Goal: Transaction & Acquisition: Purchase product/service

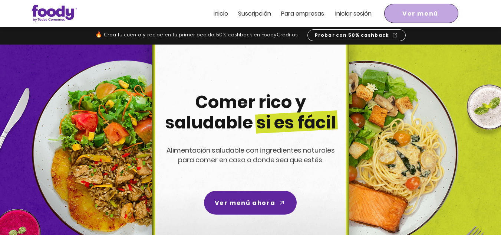
click at [397, 10] on span "Ver menú" at bounding box center [421, 13] width 71 height 16
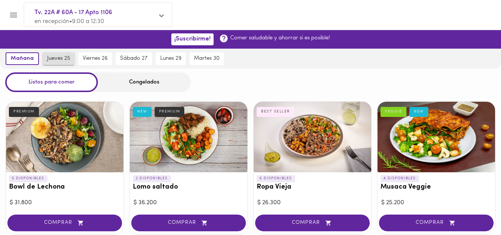
click at [56, 58] on span "jueves 25" at bounding box center [58, 58] width 23 height 7
click at [15, 58] on span "mañana" at bounding box center [20, 58] width 21 height 7
click at [140, 80] on div "Congelados" at bounding box center [144, 82] width 93 height 20
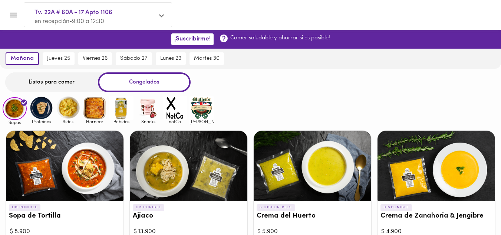
click at [49, 106] on img at bounding box center [41, 108] width 24 height 24
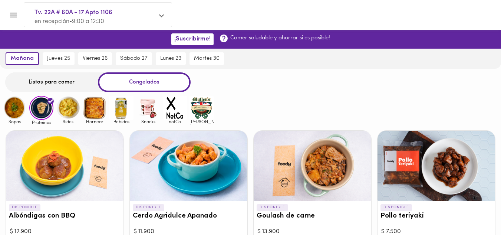
click at [95, 107] on img at bounding box center [95, 108] width 24 height 24
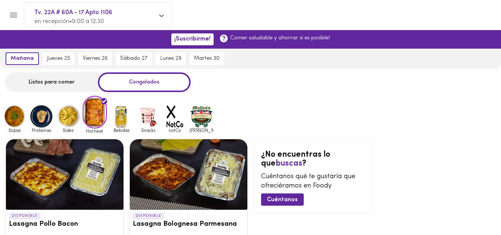
click at [44, 114] on img at bounding box center [41, 116] width 24 height 24
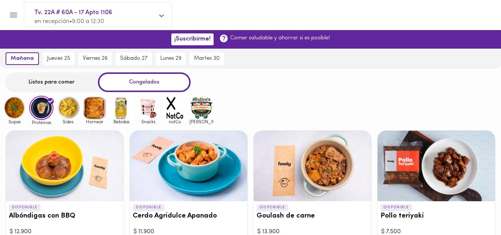
click at [14, 106] on img at bounding box center [15, 108] width 24 height 24
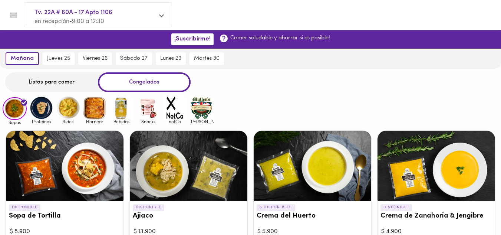
click at [48, 111] on img at bounding box center [41, 108] width 24 height 24
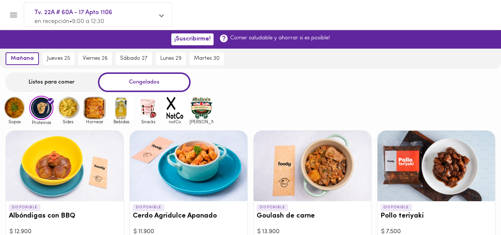
click at [21, 109] on img at bounding box center [15, 108] width 24 height 24
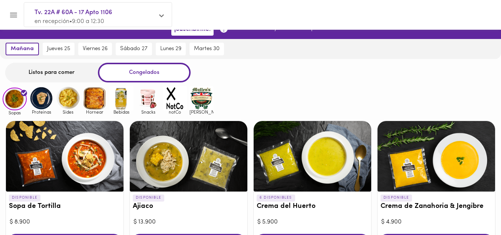
scroll to position [37, 0]
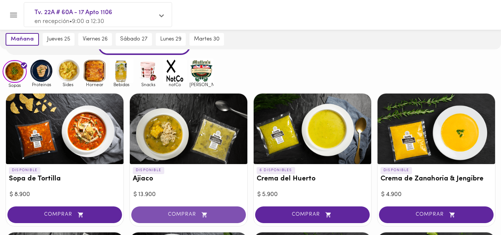
click at [188, 212] on span "COMPRAR" at bounding box center [189, 214] width 96 height 6
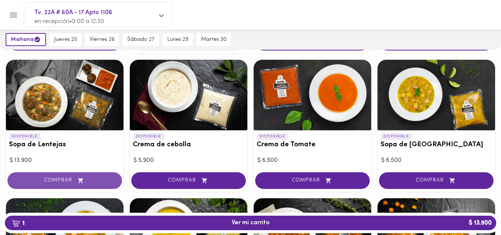
scroll to position [223, 0]
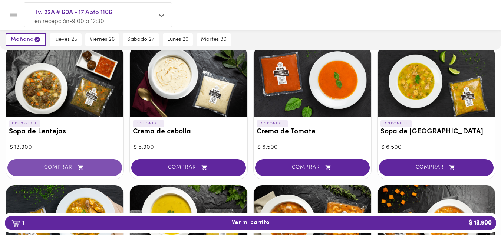
click at [72, 168] on span "COMPRAR" at bounding box center [65, 167] width 96 height 6
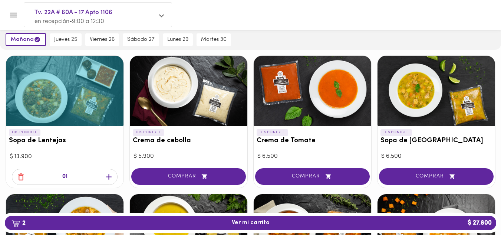
scroll to position [0, 0]
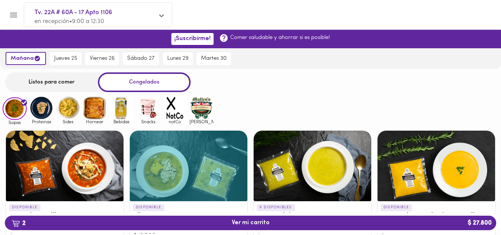
click at [43, 112] on img at bounding box center [41, 108] width 24 height 24
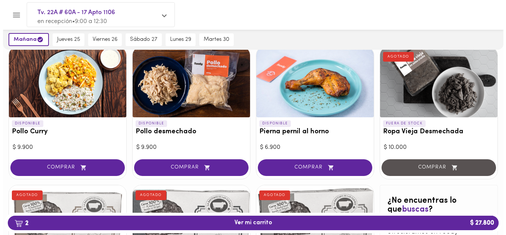
scroll to position [222, 0]
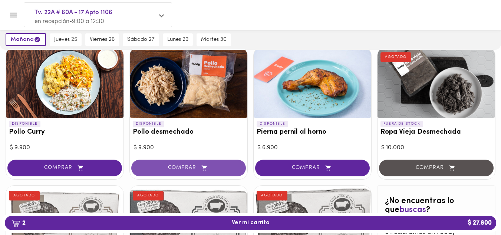
click at [195, 165] on span "COMPRAR" at bounding box center [189, 168] width 96 height 6
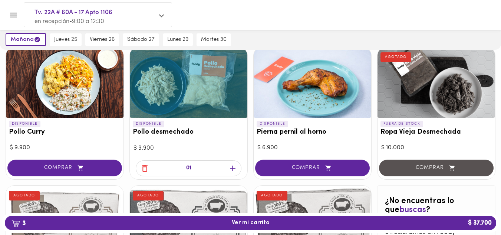
click at [232, 167] on icon "button" at bounding box center [233, 168] width 6 height 6
click at [254, 221] on span "4 Ver mi carrito $ 47.600" at bounding box center [251, 222] width 38 height 7
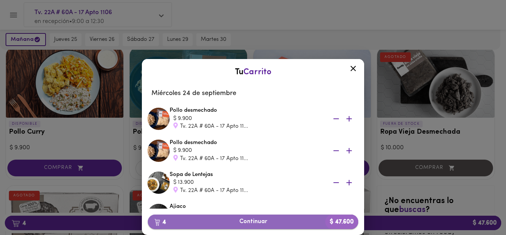
click at [252, 222] on span "4 Continuar $ 47.600" at bounding box center [253, 221] width 199 height 7
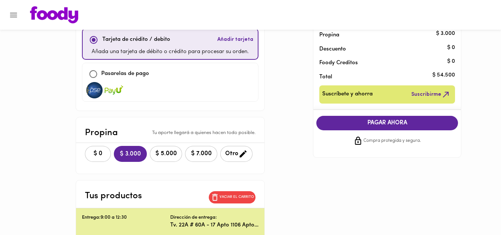
scroll to position [74, 0]
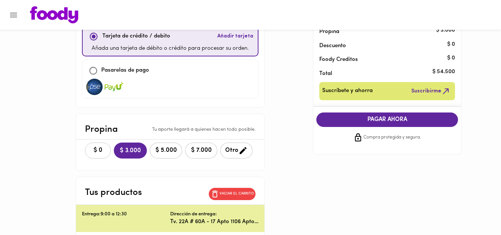
click at [98, 151] on span "$ 0" at bounding box center [98, 150] width 16 height 7
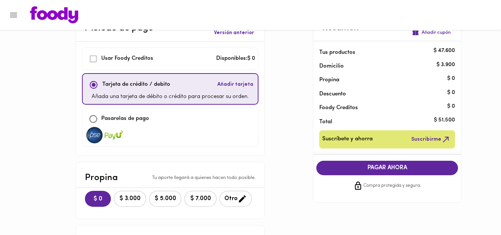
scroll to position [37, 0]
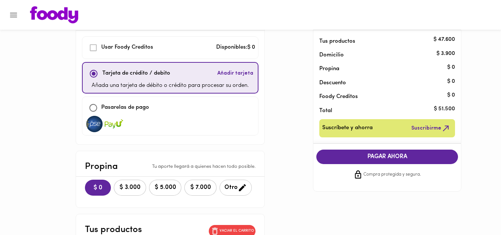
click at [234, 188] on span "Otro" at bounding box center [235, 187] width 23 height 9
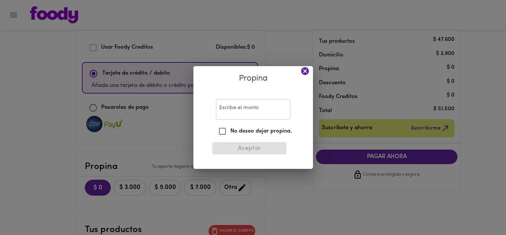
click at [248, 113] on input "Escribe el monto" at bounding box center [253, 109] width 75 height 20
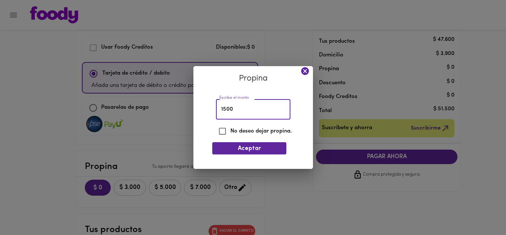
type input "1500"
click at [256, 145] on span "Aceptar" at bounding box center [249, 148] width 62 height 7
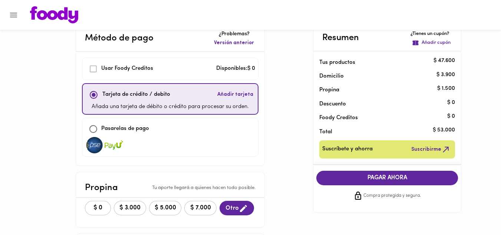
scroll to position [0, 0]
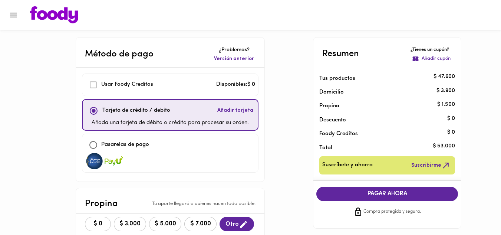
click at [96, 146] on input "checkbox" at bounding box center [93, 145] width 16 height 16
checkbox input "true"
checkbox input "false"
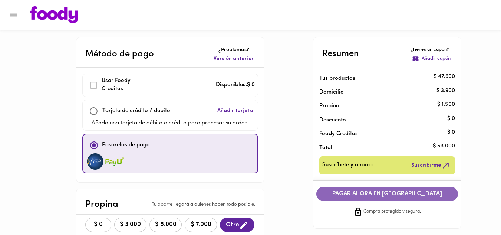
click at [374, 192] on span "PAGAR AHORA EN [GEOGRAPHIC_DATA]" at bounding box center [387, 193] width 127 height 7
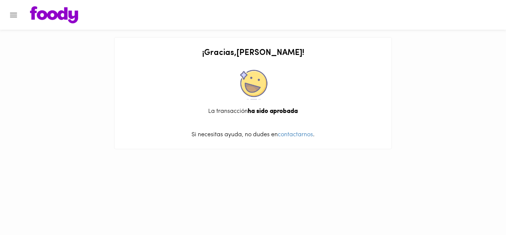
click at [16, 15] on icon "Menu" at bounding box center [13, 15] width 7 height 5
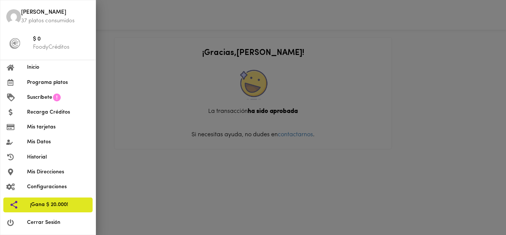
click at [39, 66] on span "Inicio" at bounding box center [58, 67] width 63 height 8
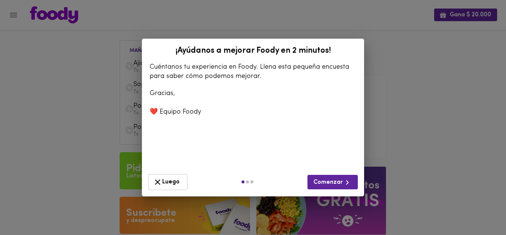
click at [161, 180] on icon "button" at bounding box center [157, 181] width 9 height 9
